Goal: Find specific page/section: Find specific page/section

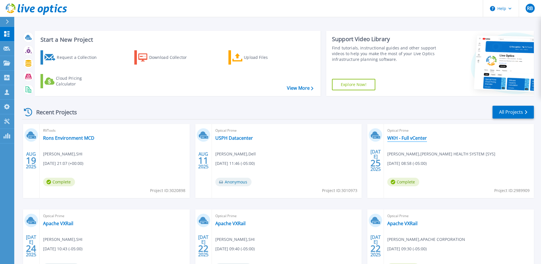
click at [401, 138] on link "WKH - Full vCenter" at bounding box center [407, 138] width 40 height 6
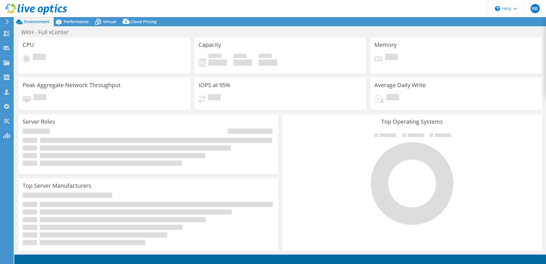
select select "USD"
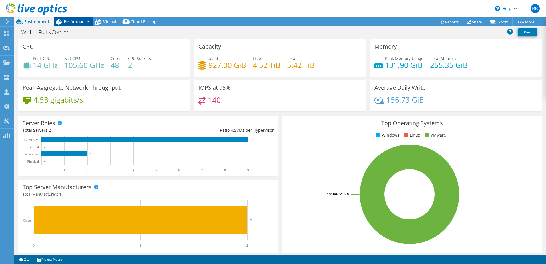
click at [80, 21] on span "Performance" at bounding box center [76, 21] width 25 height 5
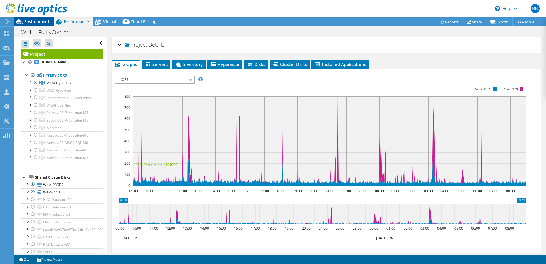
click at [39, 24] on span "Environment" at bounding box center [36, 21] width 25 height 5
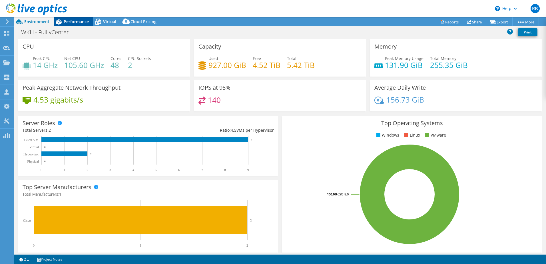
click at [63, 21] on icon at bounding box center [59, 22] width 10 height 10
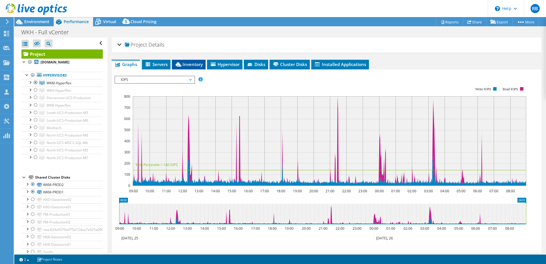
click at [183, 63] on span "Inventory" at bounding box center [189, 64] width 28 height 6
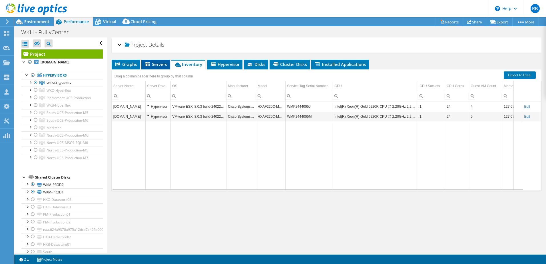
click at [157, 64] on span "Servers" at bounding box center [155, 64] width 23 height 6
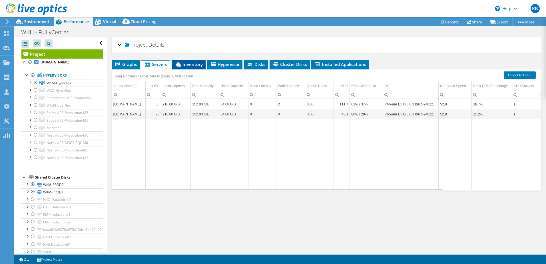
click at [188, 63] on span "Inventory" at bounding box center [189, 64] width 28 height 6
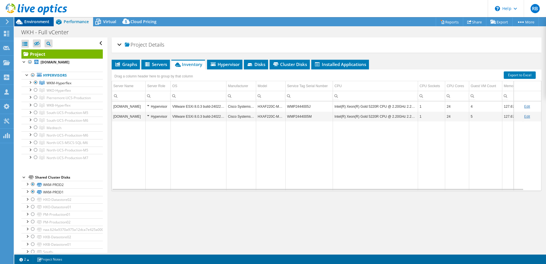
click at [30, 21] on span "Environment" at bounding box center [36, 21] width 25 height 5
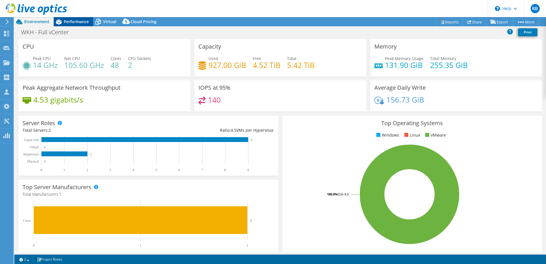
click at [79, 22] on span "Performance" at bounding box center [76, 21] width 25 height 5
